Goal: Transaction & Acquisition: Purchase product/service

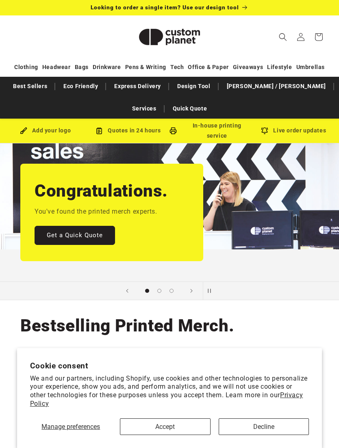
click at [67, 428] on span "Manage preferences" at bounding box center [70, 427] width 59 height 8
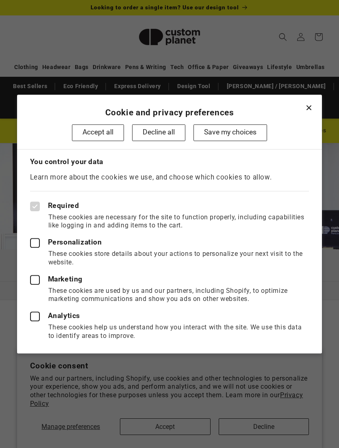
click at [230, 138] on button "Save my choices" at bounding box center [231, 132] width 74 height 17
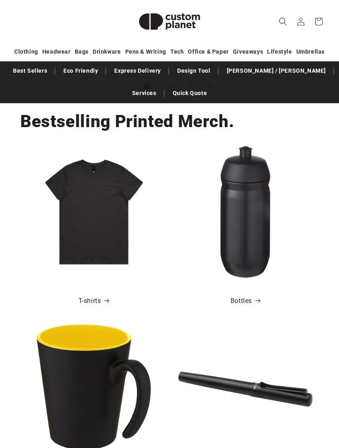
scroll to position [205, 0]
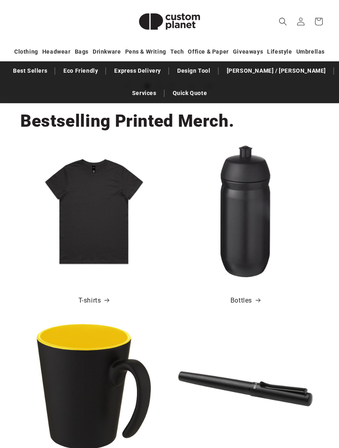
click at [87, 210] on img at bounding box center [93, 211] width 135 height 135
click at [94, 295] on link "T-shirts" at bounding box center [93, 301] width 31 height 12
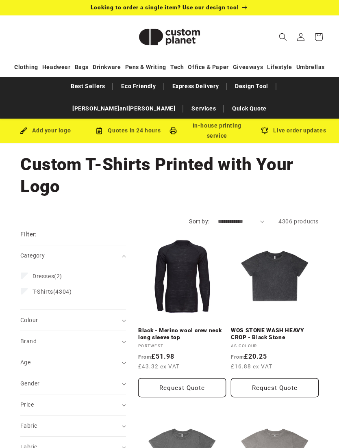
click at [29, 338] on span "Brand (0)" at bounding box center [28, 341] width 16 height 7
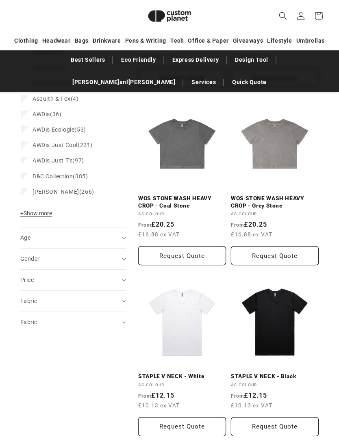
scroll to position [298, 0]
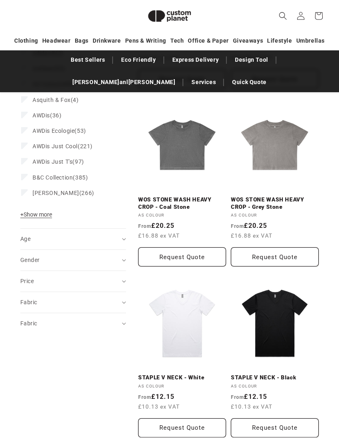
click at [33, 211] on span "+ Show more" at bounding box center [36, 214] width 32 height 7
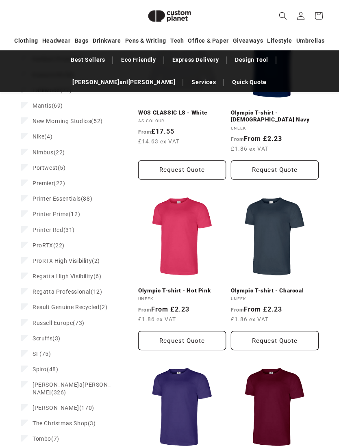
scroll to position [740, 0]
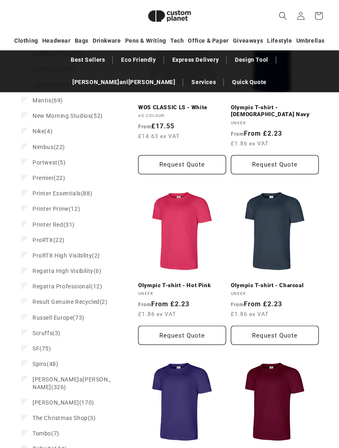
click at [73, 372] on label "Stanley/Stella (326) Stanley/Stella (326 products)" at bounding box center [70, 383] width 99 height 23
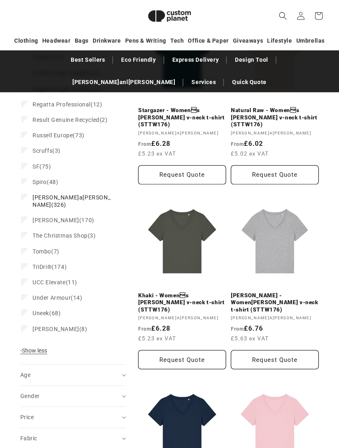
scroll to position [945, 0]
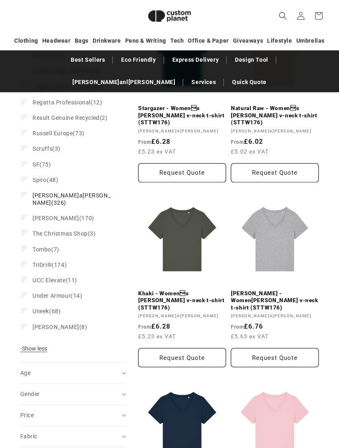
click at [35, 391] on span "Gender (0)" at bounding box center [29, 394] width 19 height 7
click at [52, 411] on span "[DEMOGRAPHIC_DATA]" at bounding box center [65, 414] width 64 height 7
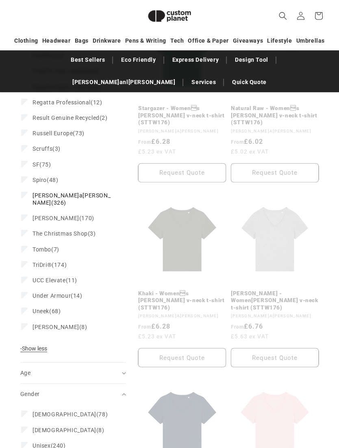
scroll to position [348, 0]
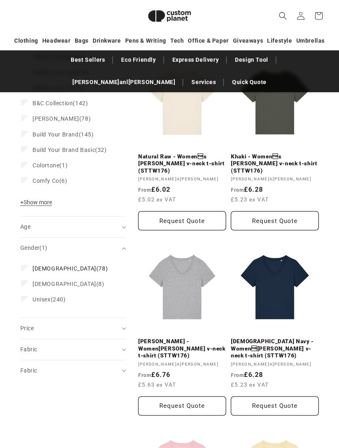
click at [34, 344] on summary "Fabric (0)" at bounding box center [73, 350] width 106 height 21
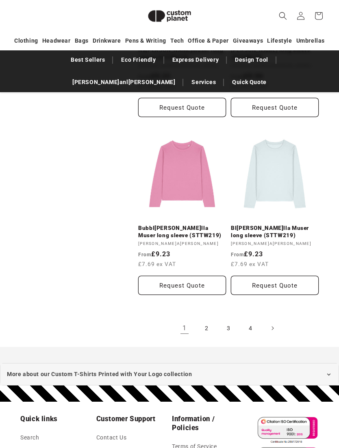
scroll to position [1752, 0]
click at [202, 320] on link "2" at bounding box center [207, 329] width 18 height 18
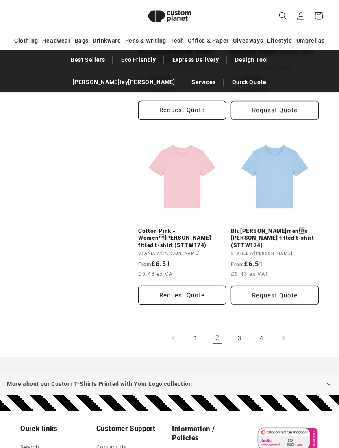
scroll to position [1726, 0]
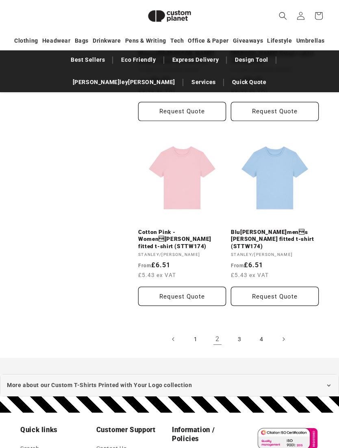
click at [237, 331] on link "3" at bounding box center [240, 340] width 18 height 18
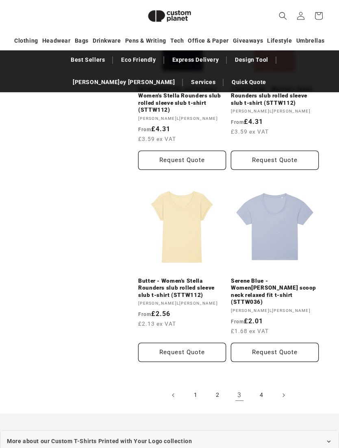
scroll to position [1720, 0]
click at [261, 387] on link "4" at bounding box center [261, 396] width 18 height 18
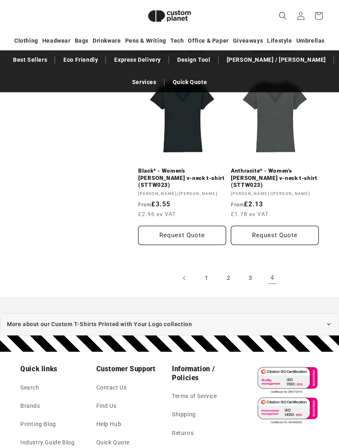
scroll to position [1645, 0]
